Goal: Information Seeking & Learning: Compare options

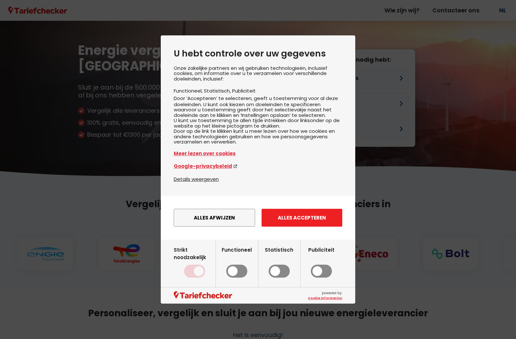
click at [290, 226] on button "Alles accepteren" at bounding box center [302, 218] width 81 height 18
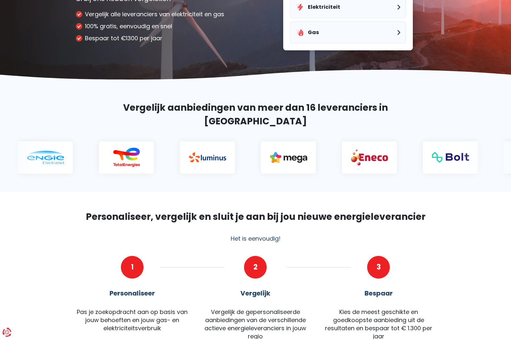
scroll to position [32, 0]
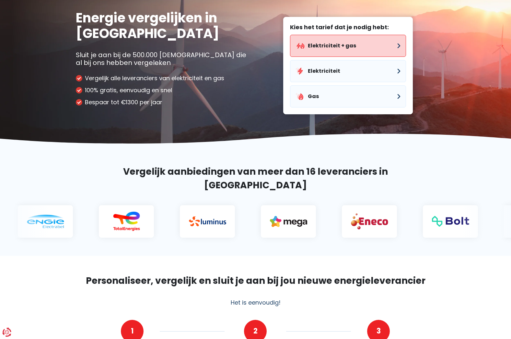
click at [373, 47] on button "Elektriciteit + gas" at bounding box center [348, 46] width 116 height 22
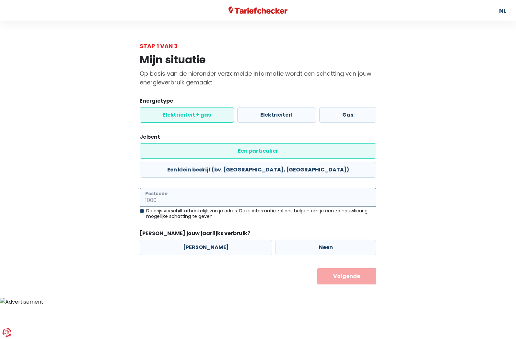
click at [196, 188] on input "Postcode" at bounding box center [258, 197] width 237 height 19
type input "2400"
click at [276, 239] on label "Neen" at bounding box center [326, 247] width 101 height 16
click at [276, 239] on input "Neen" at bounding box center [326, 247] width 101 height 16
radio input "true"
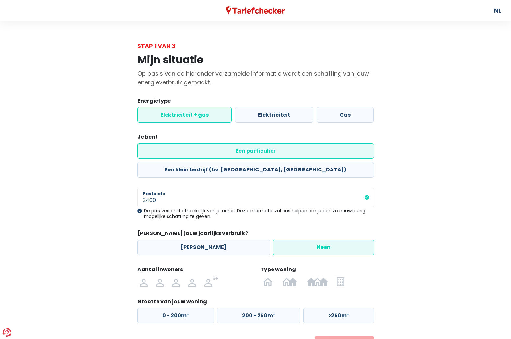
scroll to position [8, 0]
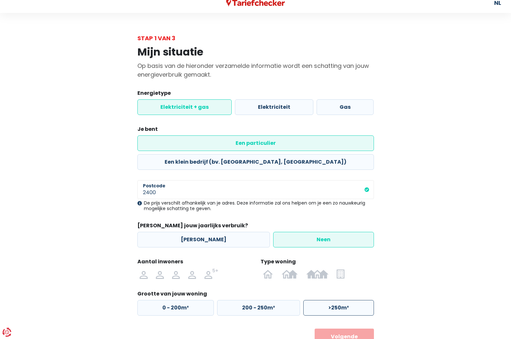
click at [338, 300] on label ">250m²" at bounding box center [339, 308] width 71 height 16
click at [338, 300] on input ">250m²" at bounding box center [339, 308] width 71 height 16
radio input "true"
click at [339, 328] on button "Volgende" at bounding box center [344, 336] width 59 height 16
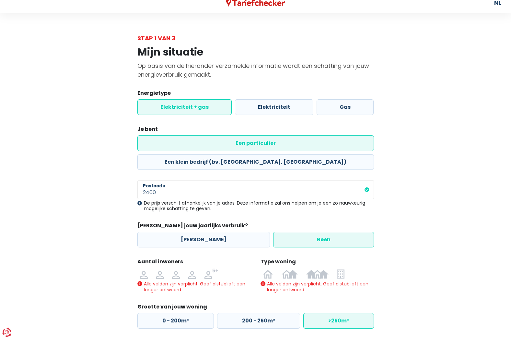
scroll to position [21, 0]
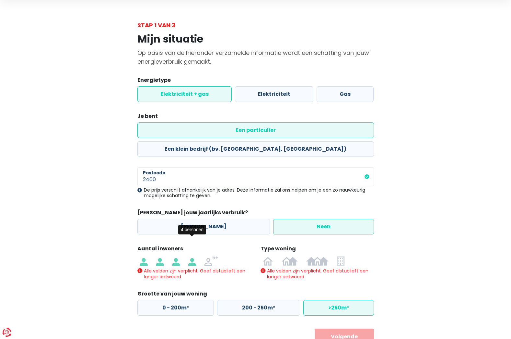
click at [192, 255] on img at bounding box center [192, 260] width 8 height 10
click at [192, 255] on input "radio" at bounding box center [192, 260] width 16 height 10
radio input "true"
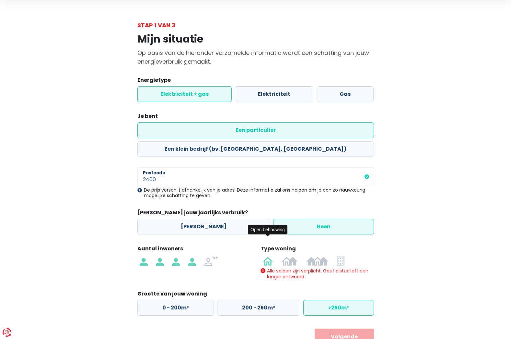
click at [268, 255] on img at bounding box center [268, 260] width 10 height 10
click at [268, 255] on input "radio" at bounding box center [268, 260] width 19 height 10
radio input "true"
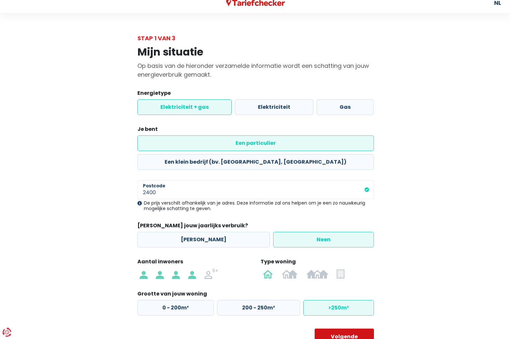
click at [346, 328] on button "Volgende" at bounding box center [344, 336] width 59 height 16
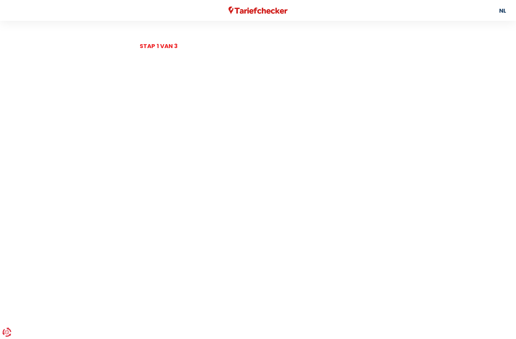
select select
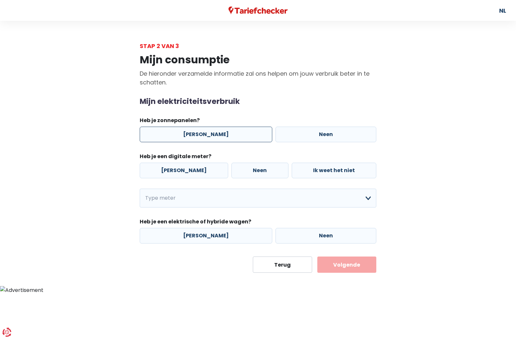
click at [204, 136] on label "[PERSON_NAME]" at bounding box center [206, 134] width 133 height 16
click at [204, 136] on input "[PERSON_NAME]" at bounding box center [206, 134] width 133 height 16
radio input "true"
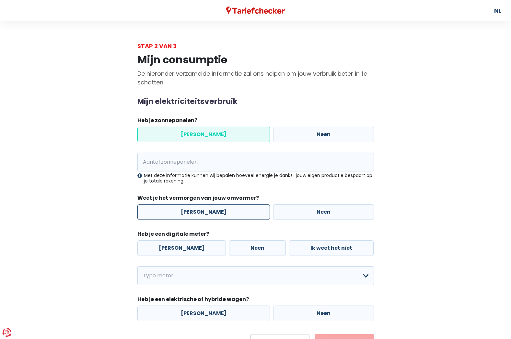
click at [232, 214] on label "[PERSON_NAME]" at bounding box center [204, 212] width 133 height 16
click at [232, 214] on input "[PERSON_NAME]" at bounding box center [204, 212] width 133 height 16
radio input "true"
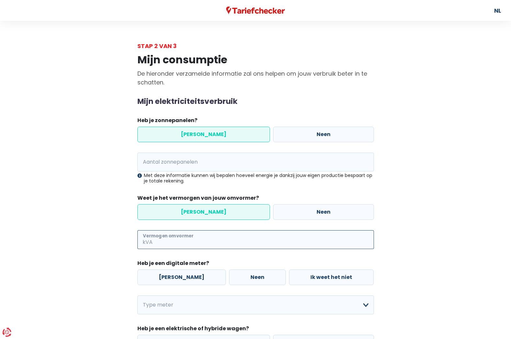
click at [201, 235] on input "Vermogen omvormer" at bounding box center [264, 239] width 220 height 19
type input "2"
click at [187, 275] on label "[PERSON_NAME]" at bounding box center [182, 277] width 89 height 16
click at [187, 275] on input "[PERSON_NAME]" at bounding box center [182, 277] width 89 height 16
radio input "true"
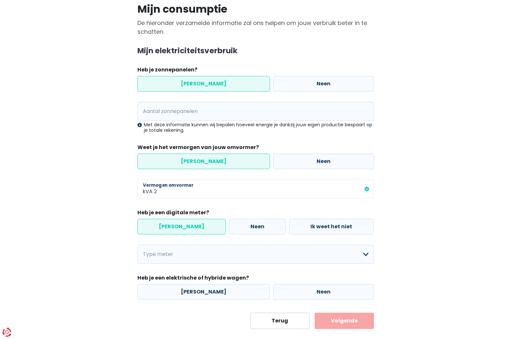
scroll to position [54, 0]
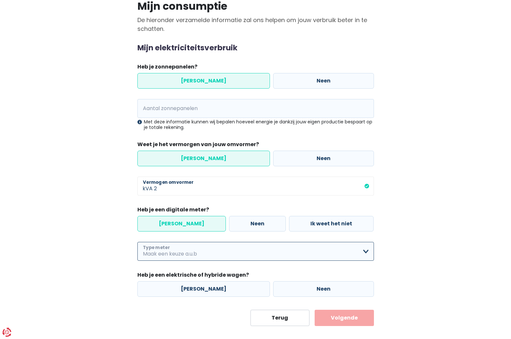
click at [188, 247] on select "Enkelvoudig Tweevoudig Enkelvoudig + uitsluitend nachttarief Tweevoudig + uitsl…" at bounding box center [256, 251] width 237 height 19
click at [138, 242] on select "Enkelvoudig Tweevoudig Enkelvoudig + uitsluitend nachttarief Tweevoudig + uitsl…" at bounding box center [256, 251] width 237 height 19
select select "day_single_rate"
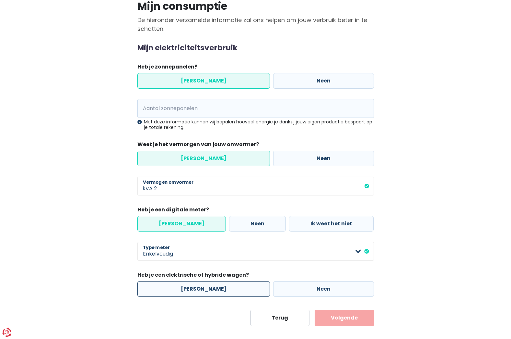
click at [204, 288] on label "[PERSON_NAME]" at bounding box center [204, 289] width 133 height 16
click at [204, 288] on input "[PERSON_NAME]" at bounding box center [204, 289] width 133 height 16
radio input "true"
click at [439, 291] on div "Mijn consumptie De hieronder verzamelde informatie zal ons helpen om jouw verbr…" at bounding box center [256, 161] width 370 height 329
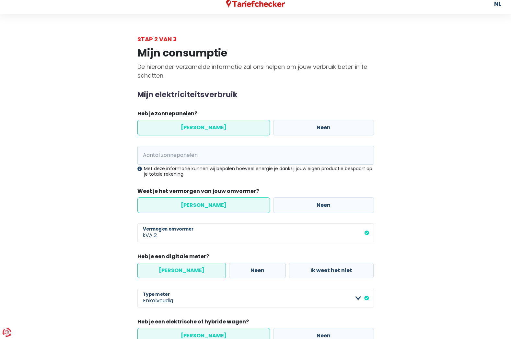
scroll to position [0, 0]
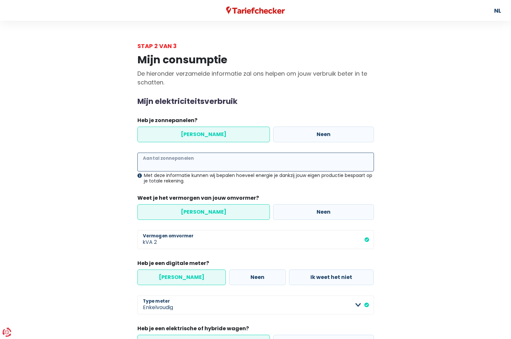
click at [216, 164] on input "Aantal zonnepanelen" at bounding box center [256, 161] width 237 height 19
click at [209, 158] on input "Aantal zonnepanelen" at bounding box center [256, 161] width 237 height 19
type input "8"
click at [421, 222] on div "Mijn consumptie De hieronder verzamelde informatie zal ons helpen om jouw verbr…" at bounding box center [256, 214] width 370 height 329
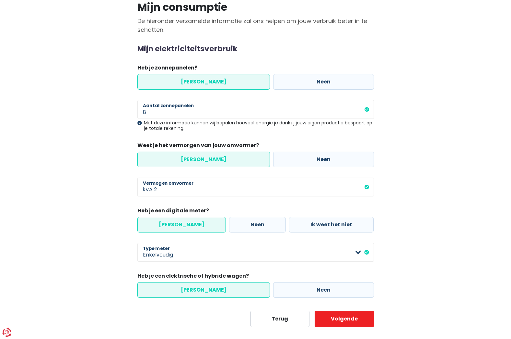
scroll to position [54, 0]
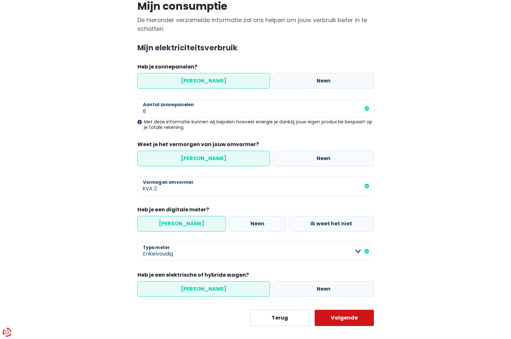
click at [348, 318] on button "Volgende" at bounding box center [344, 317] width 59 height 16
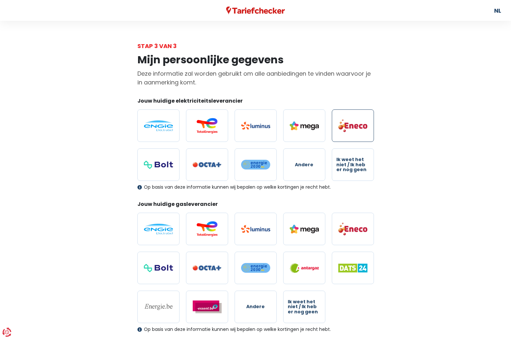
click at [351, 129] on img at bounding box center [353, 126] width 29 height 14
click at [351, 129] on input "radio" at bounding box center [353, 125] width 42 height 32
radio input "true"
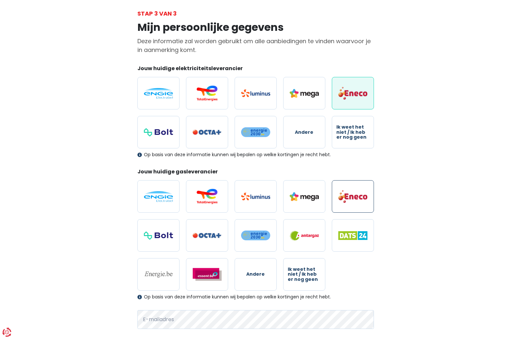
click at [356, 195] on img at bounding box center [353, 196] width 29 height 14
click at [356, 195] on input "radio" at bounding box center [353, 196] width 42 height 32
radio input "true"
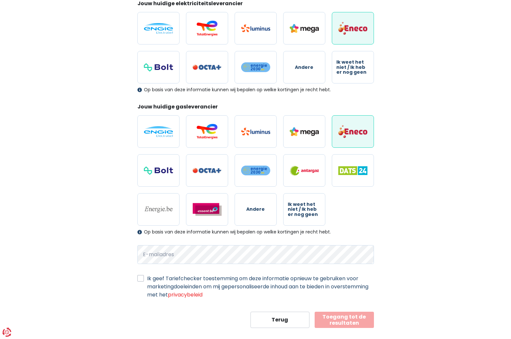
scroll to position [99, 0]
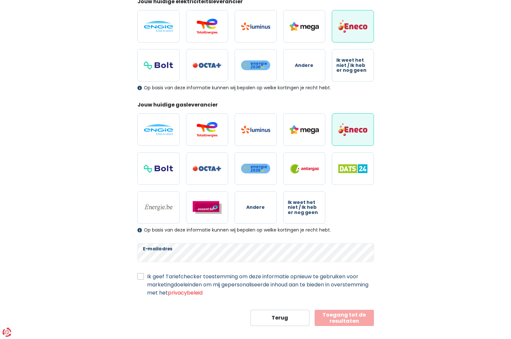
click at [147, 278] on label "Ik geef Tariefchecker toestemming om deze informatie opnieuw te gebruiken voor …" at bounding box center [260, 284] width 227 height 24
click at [139, 278] on input "Ik geef Tariefchecker toestemming om deze informatie opnieuw te gebruiken voor …" at bounding box center [141, 275] width 6 height 6
checkbox input "true"
click at [342, 318] on button "Toegang tot de resultaten" at bounding box center [344, 317] width 59 height 16
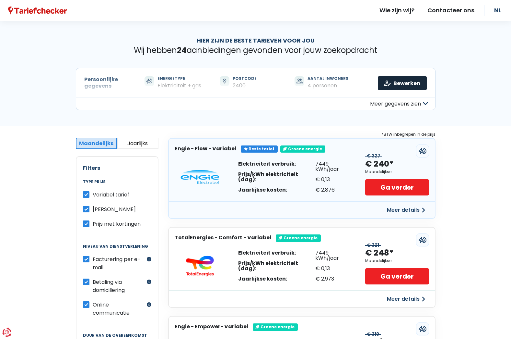
click at [405, 84] on link "Bewerken" at bounding box center [402, 83] width 49 height 14
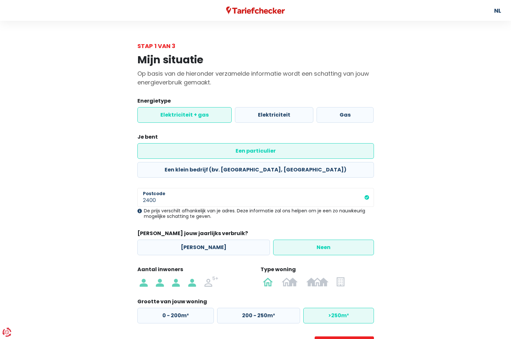
scroll to position [8, 0]
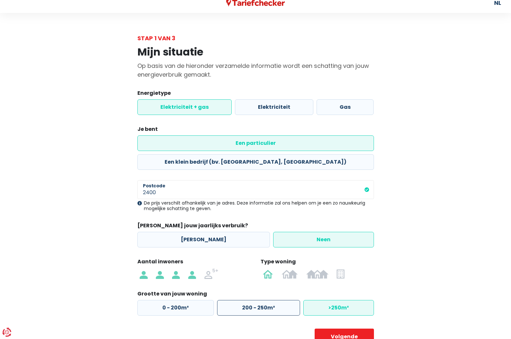
click at [265, 300] on label "200 - 250m²" at bounding box center [258, 308] width 83 height 16
click at [265, 300] on input "200 - 250m²" at bounding box center [258, 308] width 83 height 16
radio input "true"
radio input "false"
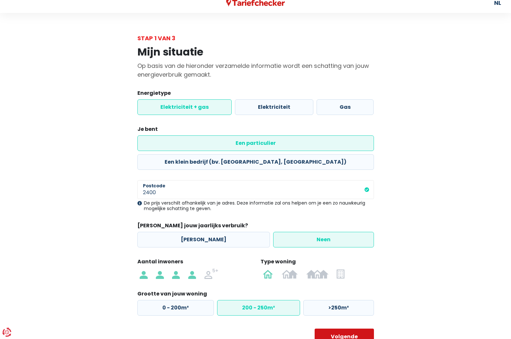
click at [343, 328] on button "Volgende" at bounding box center [344, 336] width 59 height 16
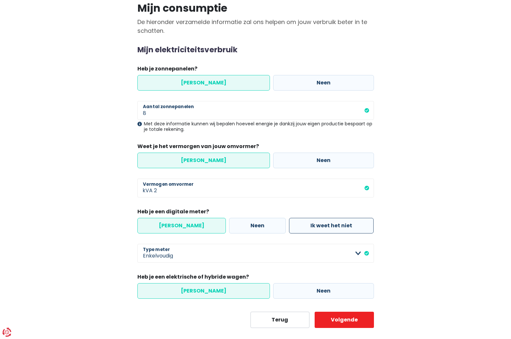
scroll to position [54, 0]
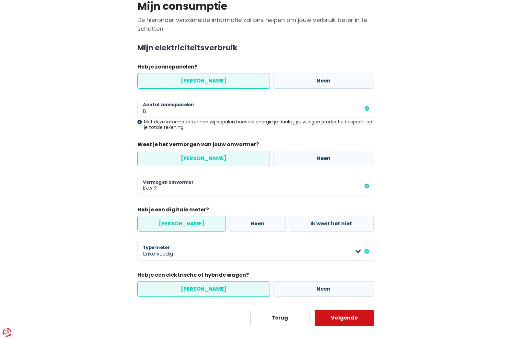
click at [342, 320] on button "Volgende" at bounding box center [344, 317] width 59 height 16
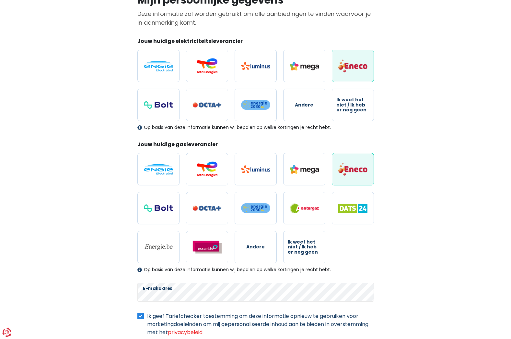
scroll to position [99, 0]
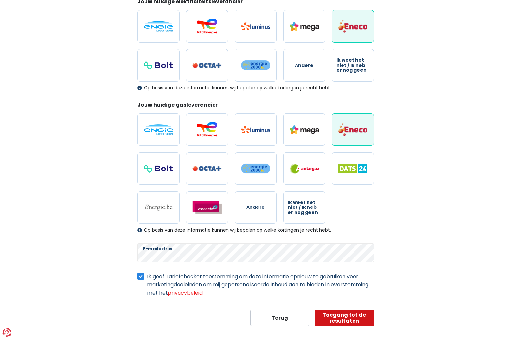
click at [341, 316] on button "Toegang tot de resultaten" at bounding box center [344, 317] width 59 height 16
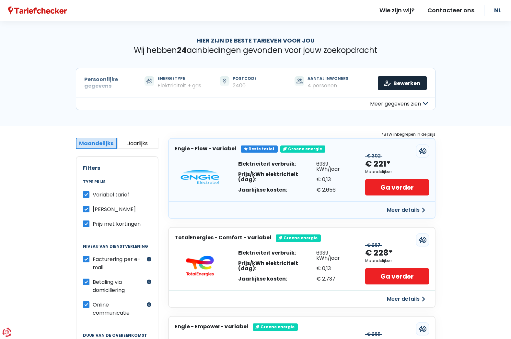
click at [404, 83] on link "Bewerken" at bounding box center [402, 83] width 49 height 14
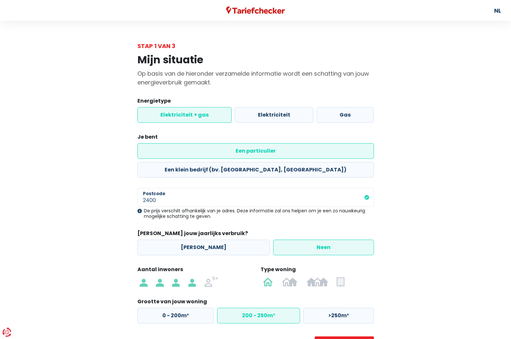
scroll to position [8, 0]
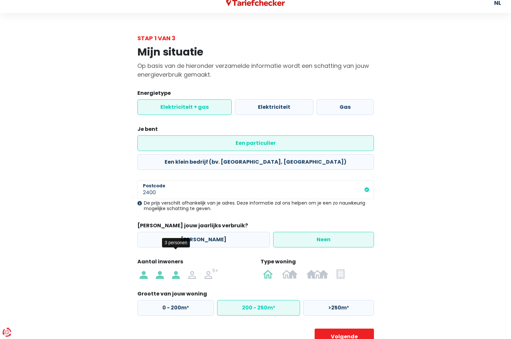
click at [178, 268] on img at bounding box center [176, 273] width 8 height 10
click at [178, 268] on input "radio" at bounding box center [176, 273] width 16 height 10
radio input "true"
radio input "false"
click at [353, 328] on button "Volgende" at bounding box center [344, 336] width 59 height 16
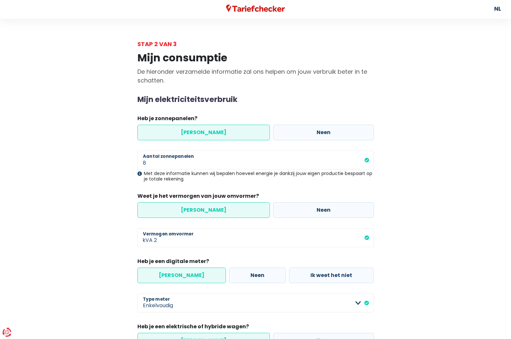
scroll to position [54, 0]
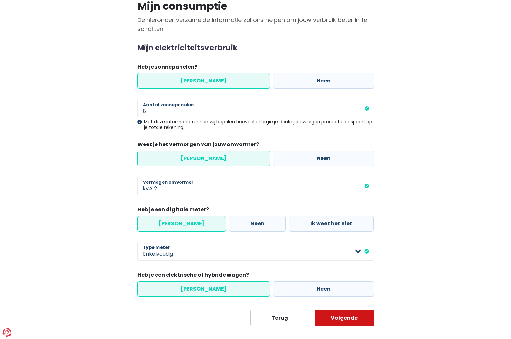
click at [359, 318] on button "Volgende" at bounding box center [344, 317] width 59 height 16
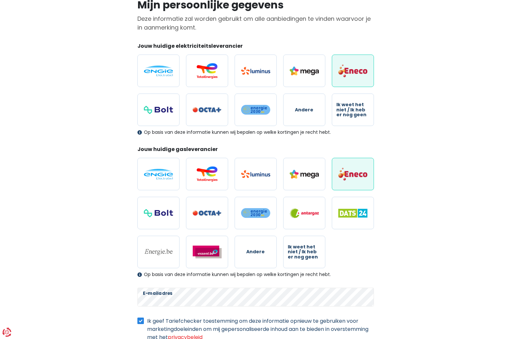
scroll to position [99, 0]
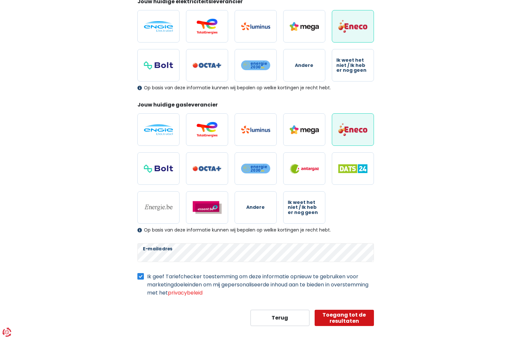
click at [359, 318] on button "Toegang tot de resultaten" at bounding box center [344, 317] width 59 height 16
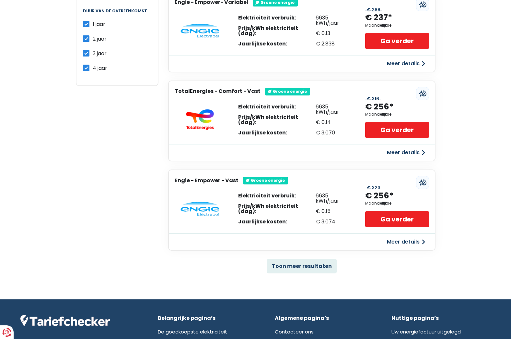
scroll to position [324, 0]
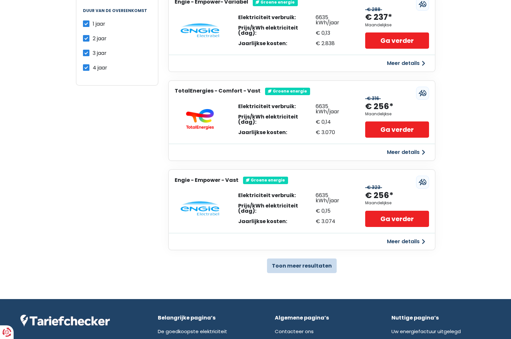
click at [304, 266] on button "Toon meer resultaten" at bounding box center [302, 265] width 70 height 15
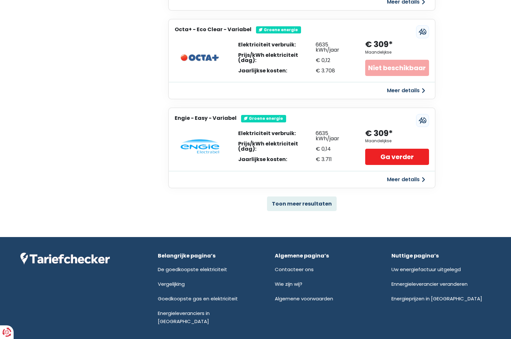
scroll to position [1266, 0]
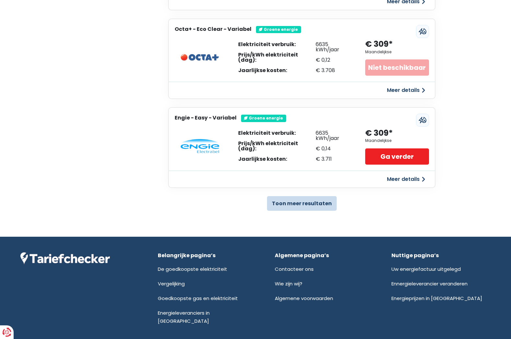
click at [315, 205] on button "Toon meer resultaten" at bounding box center [302, 203] width 70 height 15
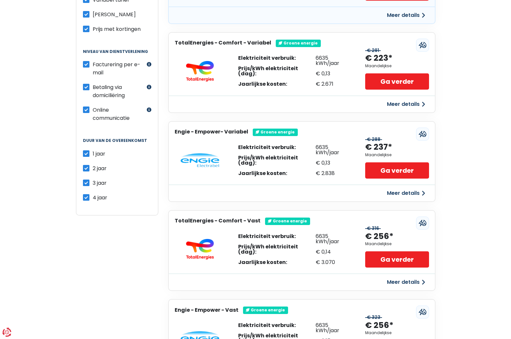
scroll to position [0, 0]
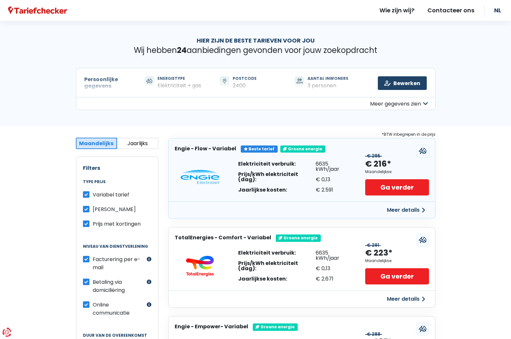
click at [142, 140] on button "Jaarlijks" at bounding box center [138, 143] width 42 height 11
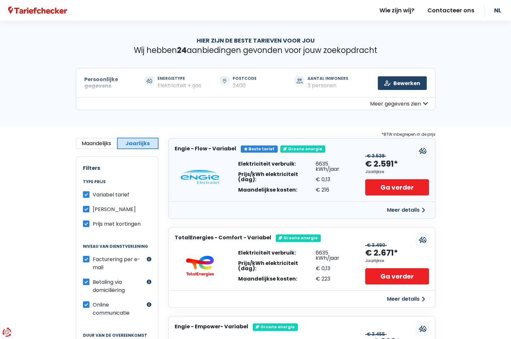
click at [96, 142] on button "Maandelijks" at bounding box center [97, 143] width 42 height 11
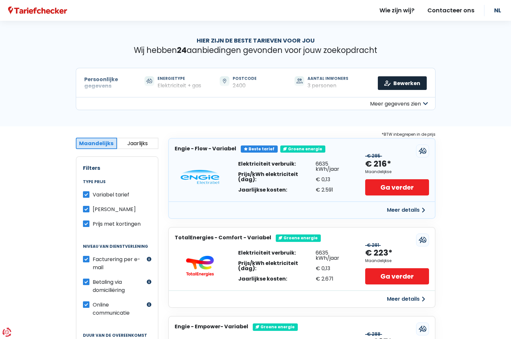
click at [398, 83] on link "Bewerken" at bounding box center [402, 83] width 49 height 14
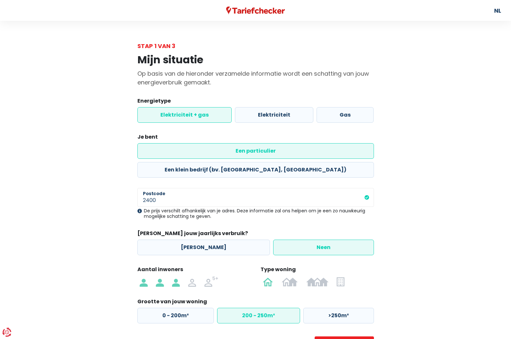
scroll to position [8, 0]
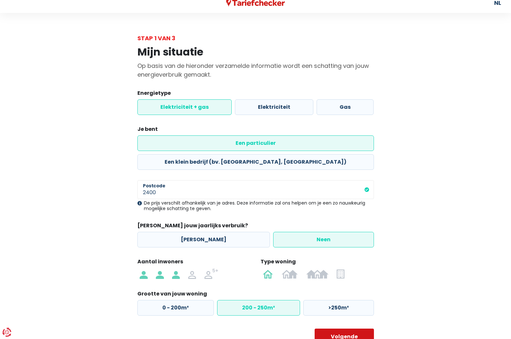
click at [355, 328] on button "Volgende" at bounding box center [344, 336] width 59 height 16
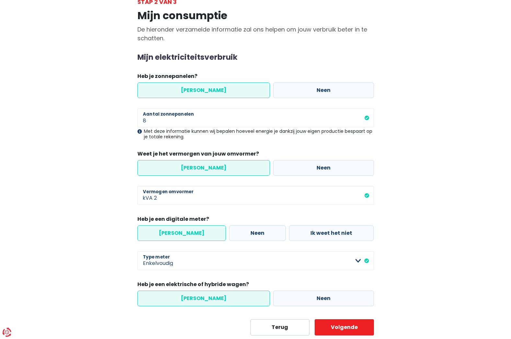
scroll to position [54, 0]
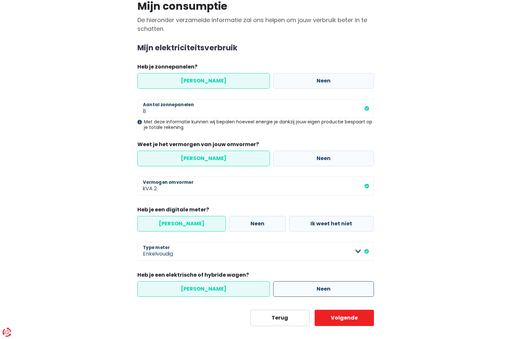
click at [300, 286] on label "Neen" at bounding box center [323, 289] width 101 height 16
click at [300, 286] on input "Neen" at bounding box center [323, 289] width 101 height 16
radio input "true"
radio input "false"
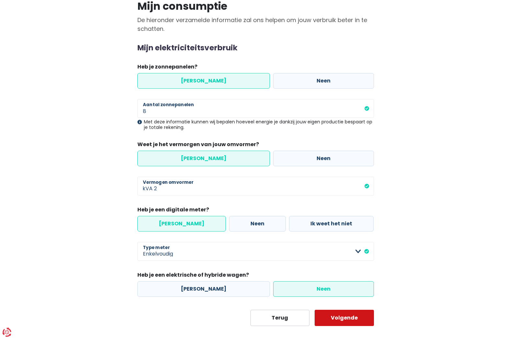
click at [337, 320] on button "Volgende" at bounding box center [344, 317] width 59 height 16
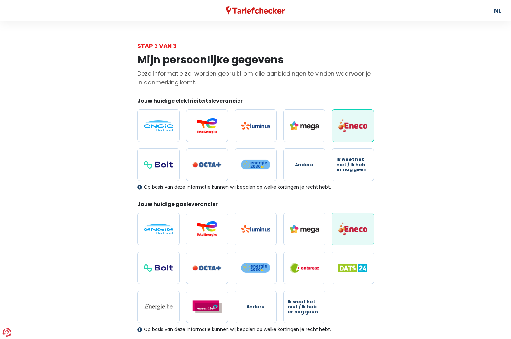
scroll to position [99, 0]
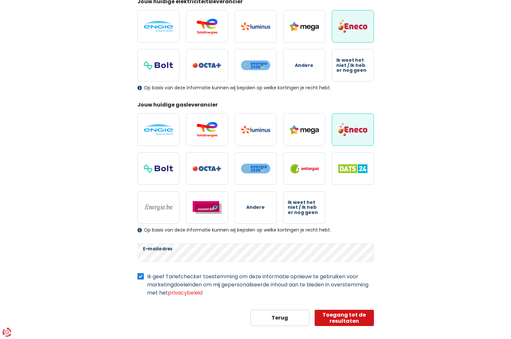
click at [344, 316] on button "Toegang tot de resultaten" at bounding box center [344, 317] width 59 height 16
